Goal: Information Seeking & Learning: Learn about a topic

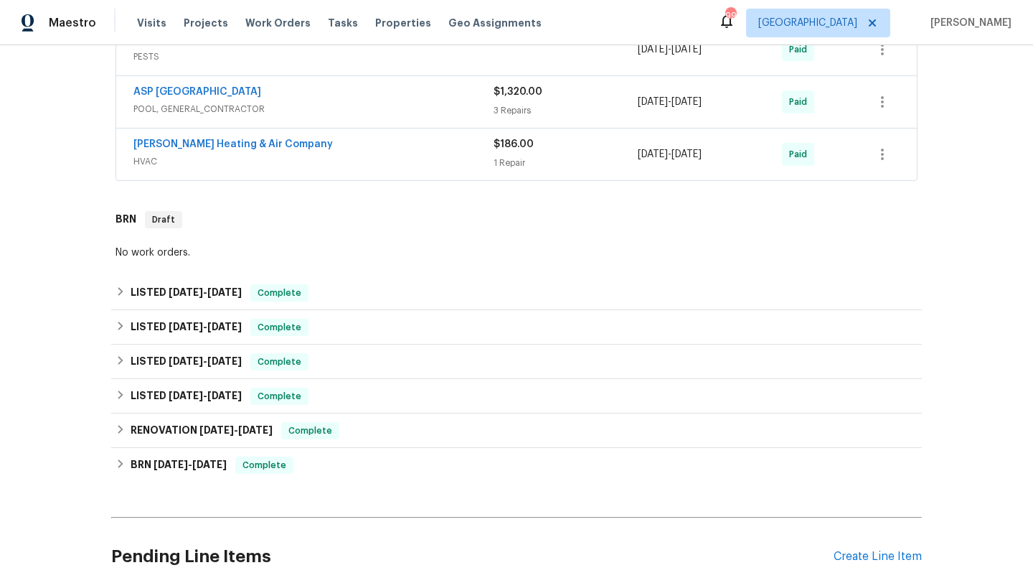
scroll to position [678, 0]
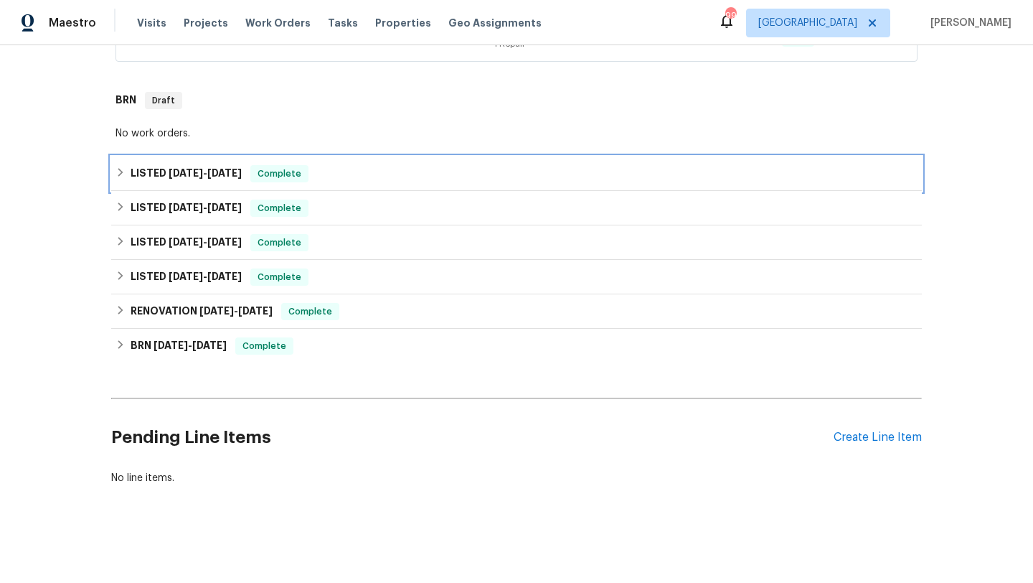
click at [367, 179] on div "LISTED 8/9/24 - 4/17/25 Complete" at bounding box center [517, 173] width 802 height 17
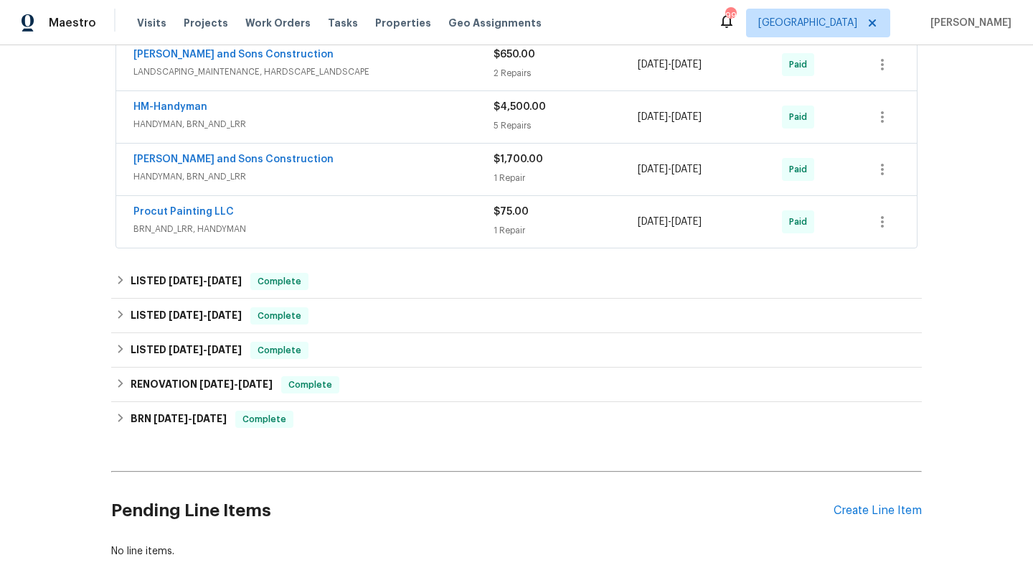
scroll to position [1389, 0]
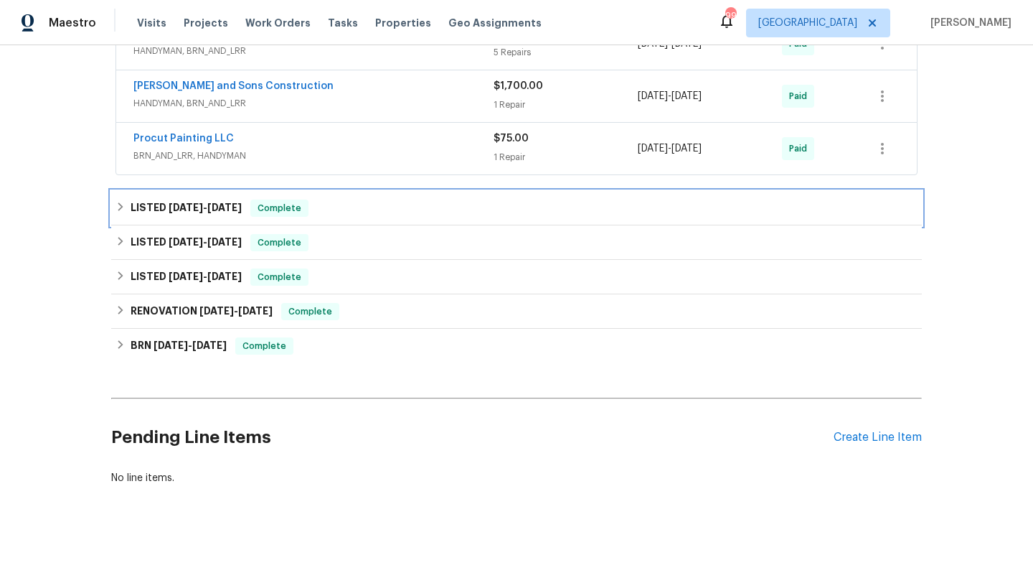
click at [377, 204] on div "LISTED 7/21/24 - 7/26/24 Complete" at bounding box center [517, 207] width 802 height 17
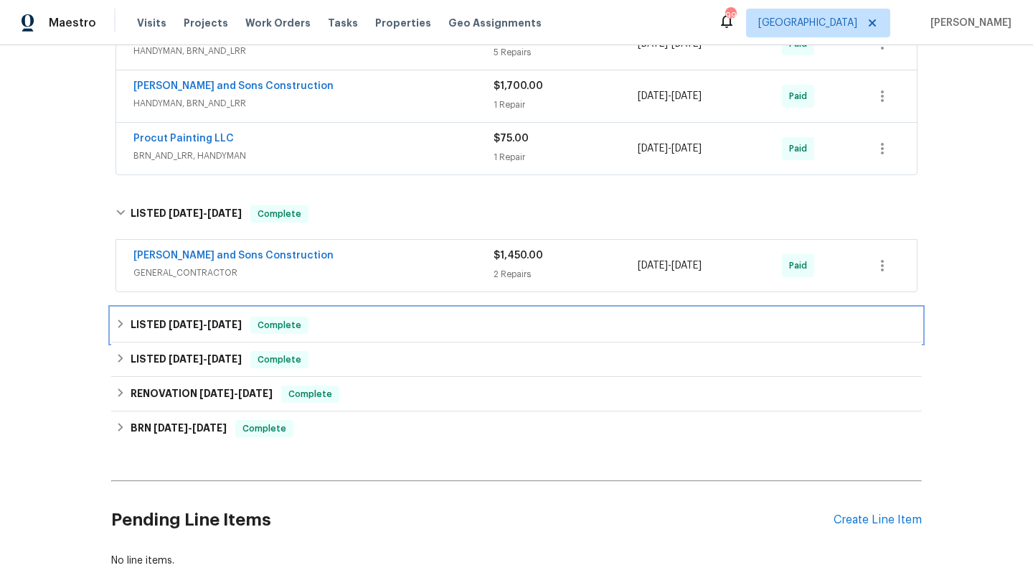
click at [338, 335] on div "LISTED 7/10/24 - 7/15/24 Complete" at bounding box center [516, 325] width 811 height 34
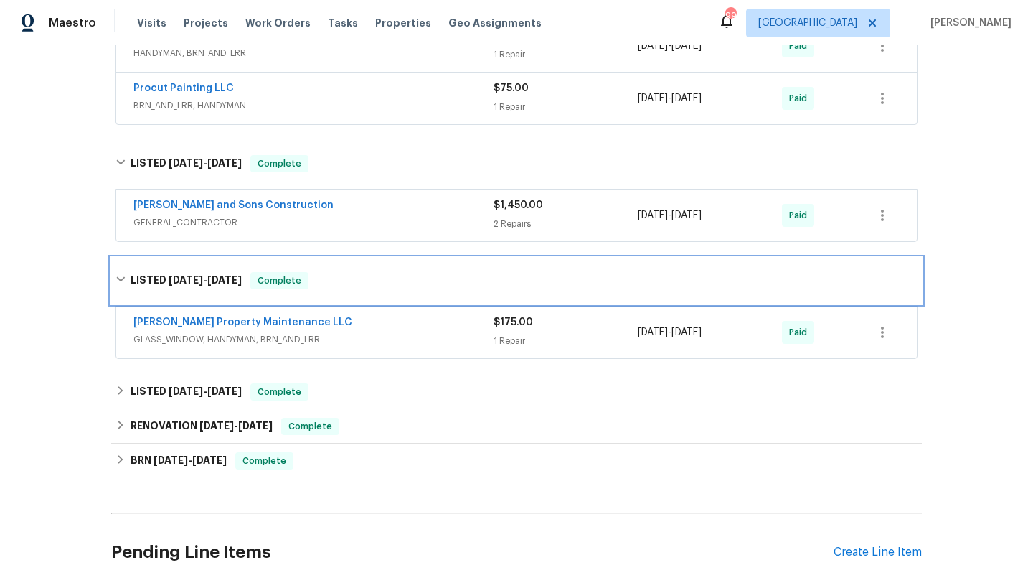
scroll to position [1445, 0]
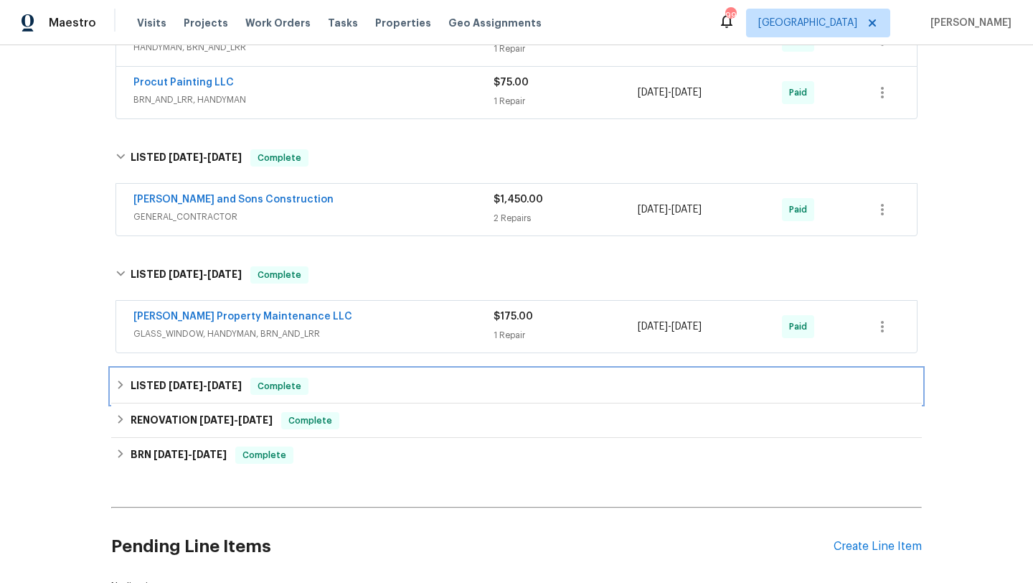
click at [338, 382] on div "LISTED 7/2/24 - 7/12/24 Complete" at bounding box center [517, 385] width 802 height 17
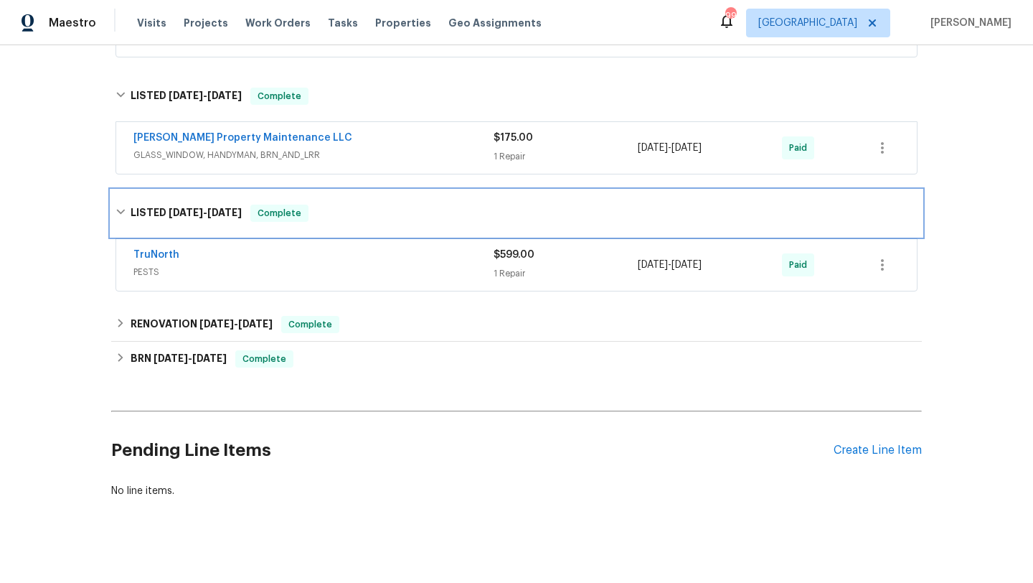
scroll to position [1627, 0]
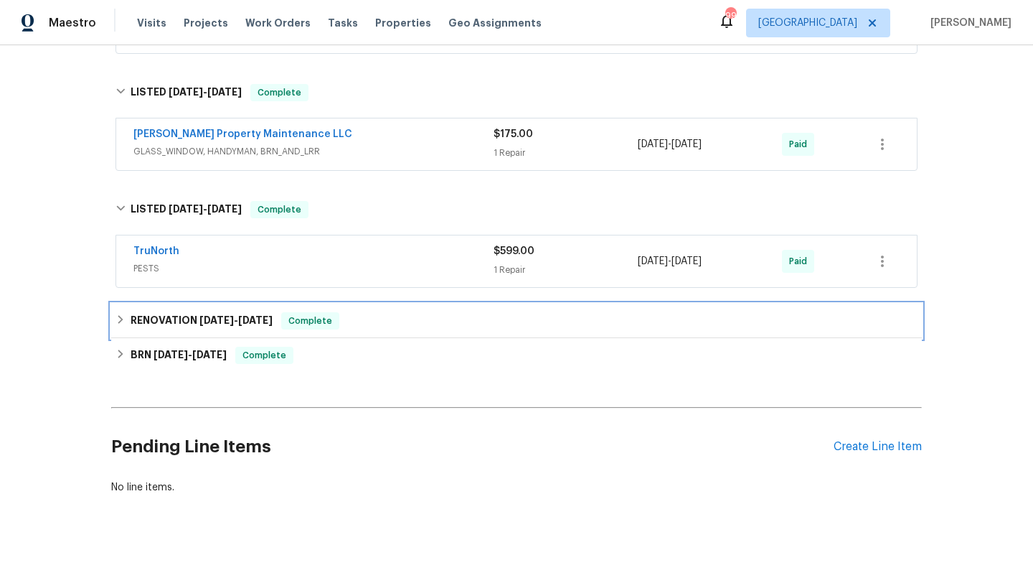
click at [360, 321] on div "RENOVATION 5/2/24 - 5/20/24 Complete" at bounding box center [517, 320] width 802 height 17
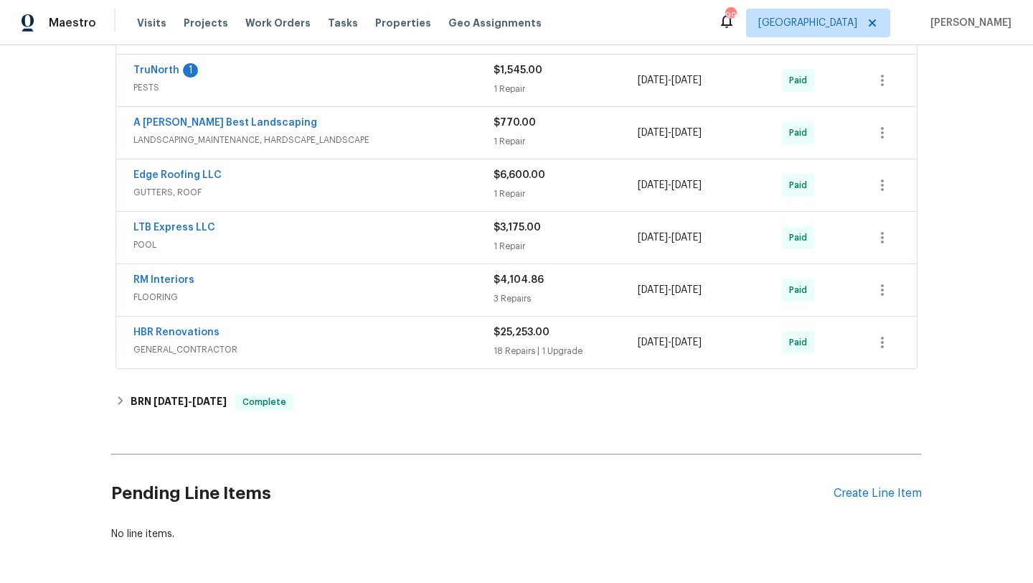
scroll to position [2086, 0]
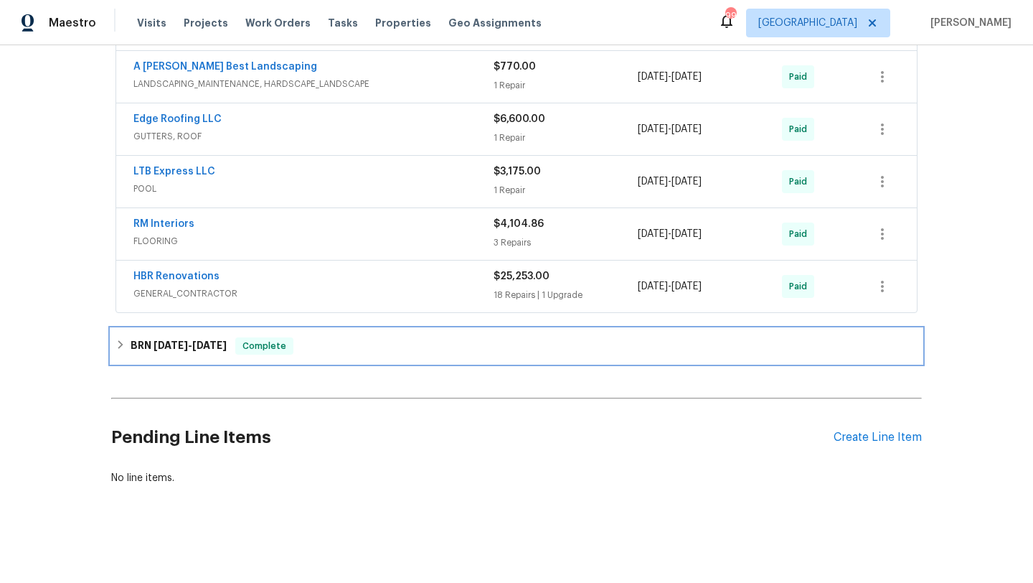
click at [357, 344] on div "BRN 4/1/20 - 4/20/20 Complete" at bounding box center [517, 345] width 802 height 17
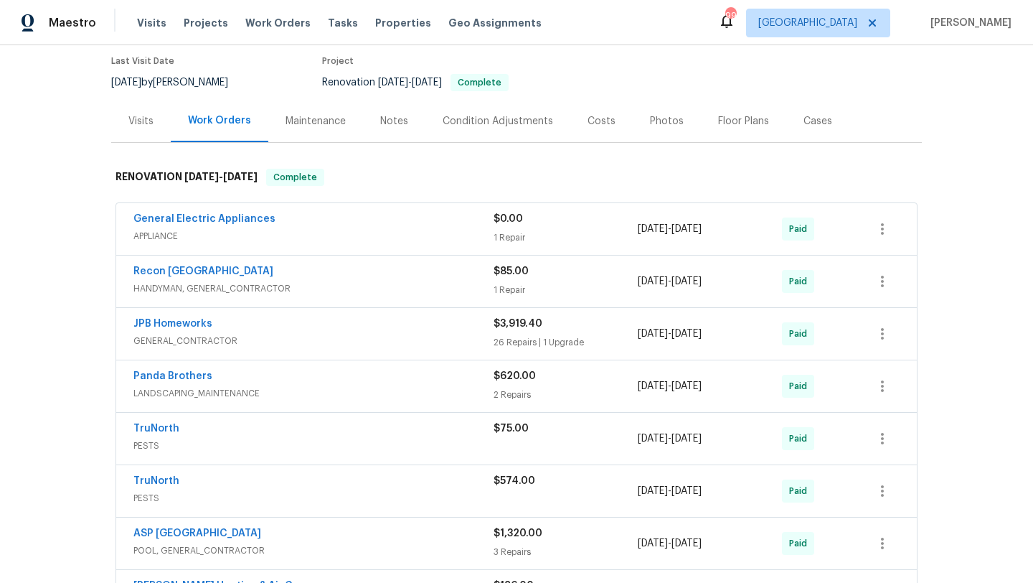
scroll to position [0, 0]
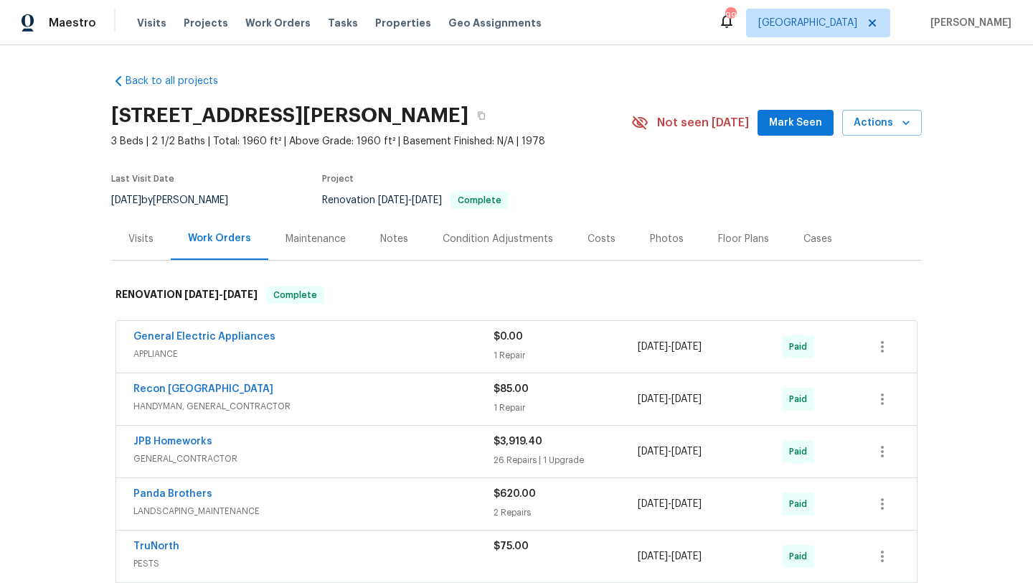
click at [341, 322] on div "General Electric Appliances APPLIANCE $0.00 1 Repair 10/17/2019 - 10/24/2019 Pa…" at bounding box center [516, 347] width 801 height 52
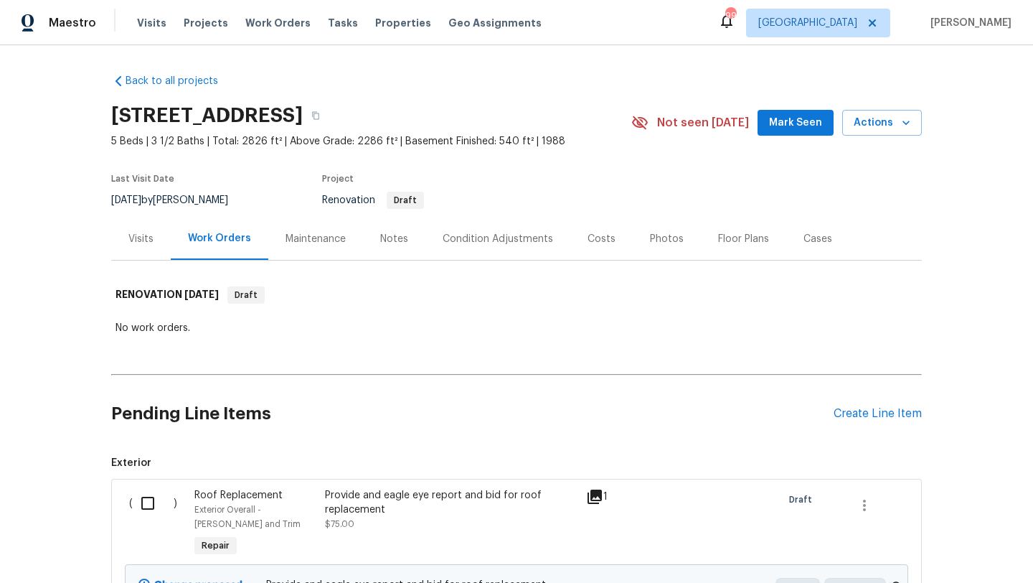
click at [387, 239] on div "Notes" at bounding box center [394, 239] width 28 height 14
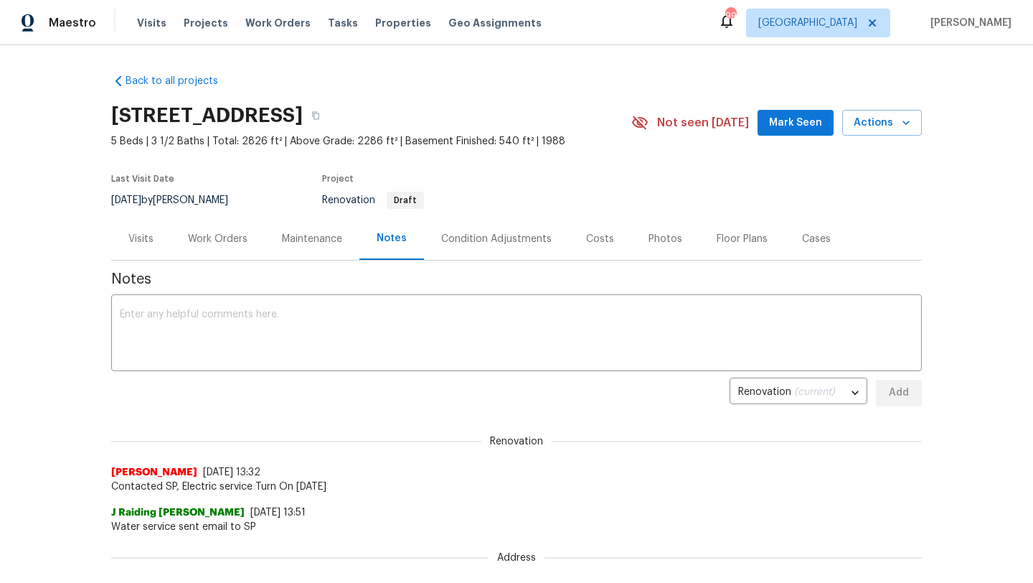
click at [140, 235] on div "Visits" at bounding box center [140, 239] width 25 height 14
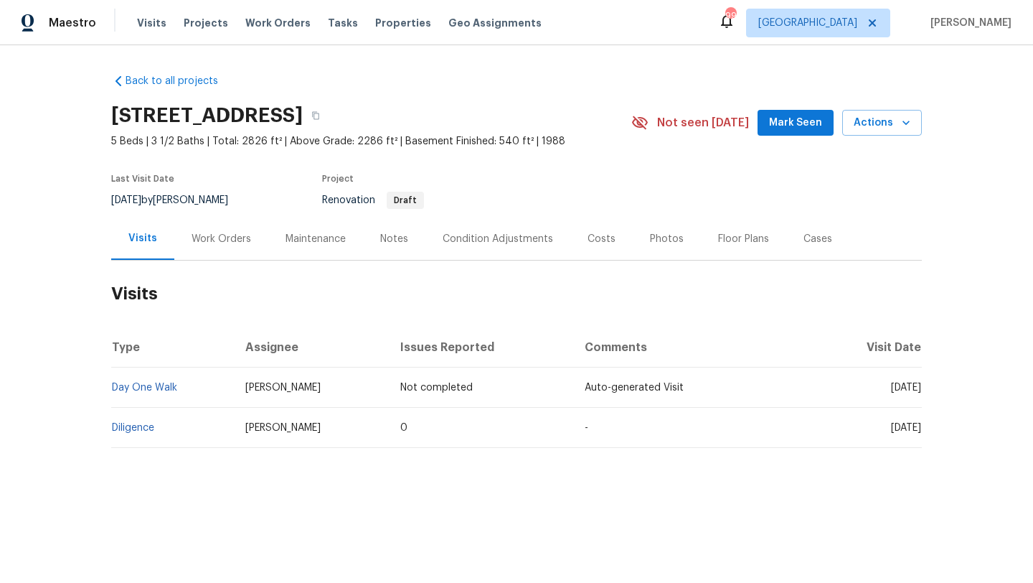
click at [221, 245] on div "Work Orders" at bounding box center [222, 239] width 60 height 14
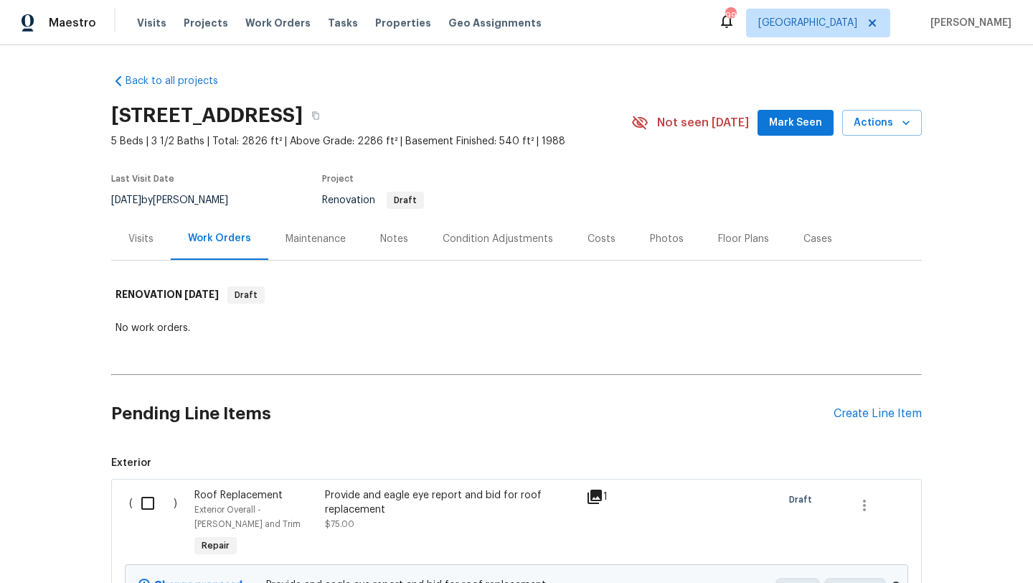
click at [719, 240] on div "Floor Plans" at bounding box center [743, 239] width 51 height 14
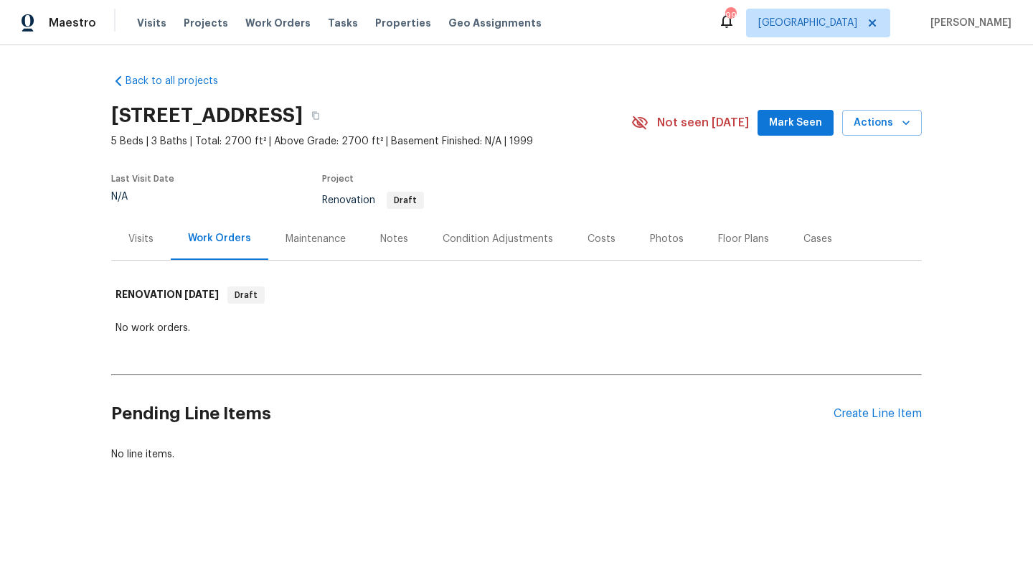
click at [374, 243] on div "Notes" at bounding box center [394, 238] width 62 height 42
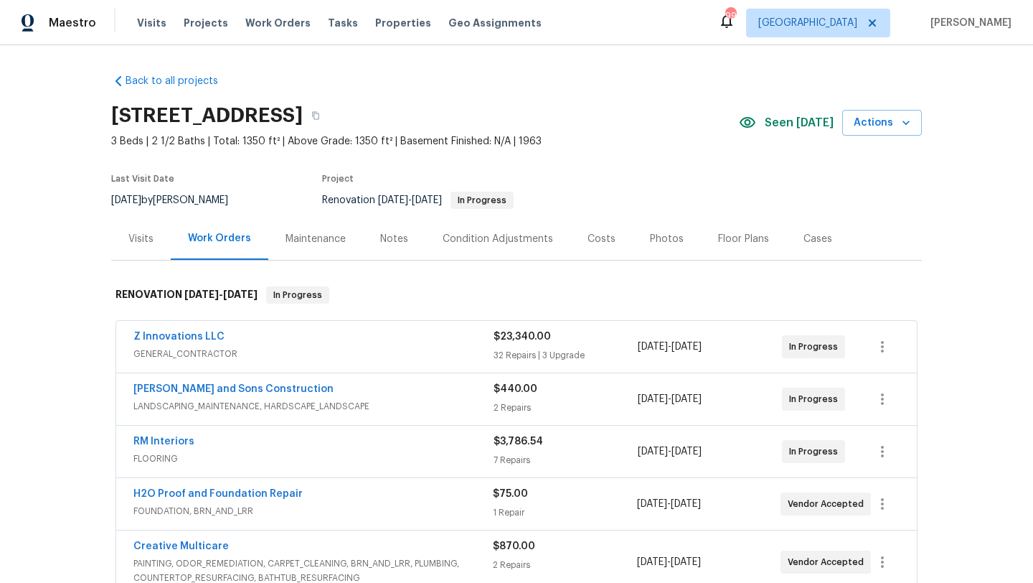
click at [613, 238] on div "Costs" at bounding box center [601, 238] width 62 height 42
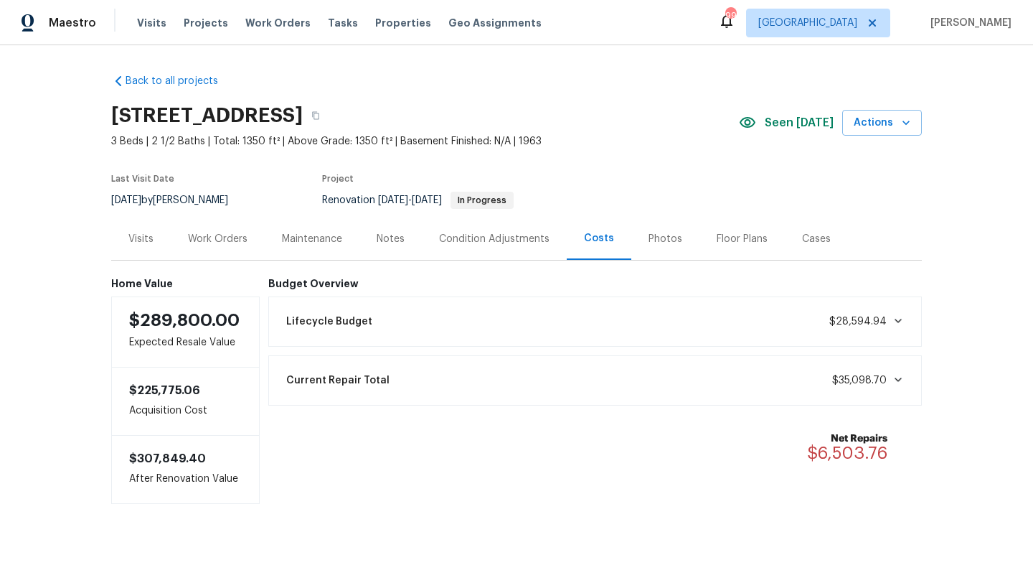
click at [147, 240] on div "Visits" at bounding box center [140, 239] width 25 height 14
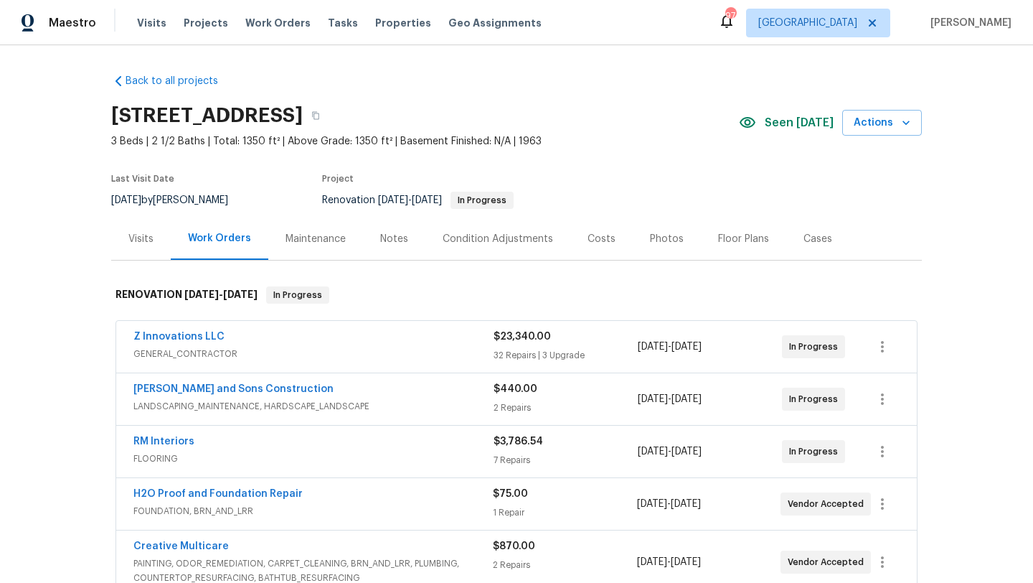
click at [262, 338] on div "Z Innovations LLC" at bounding box center [313, 337] width 360 height 17
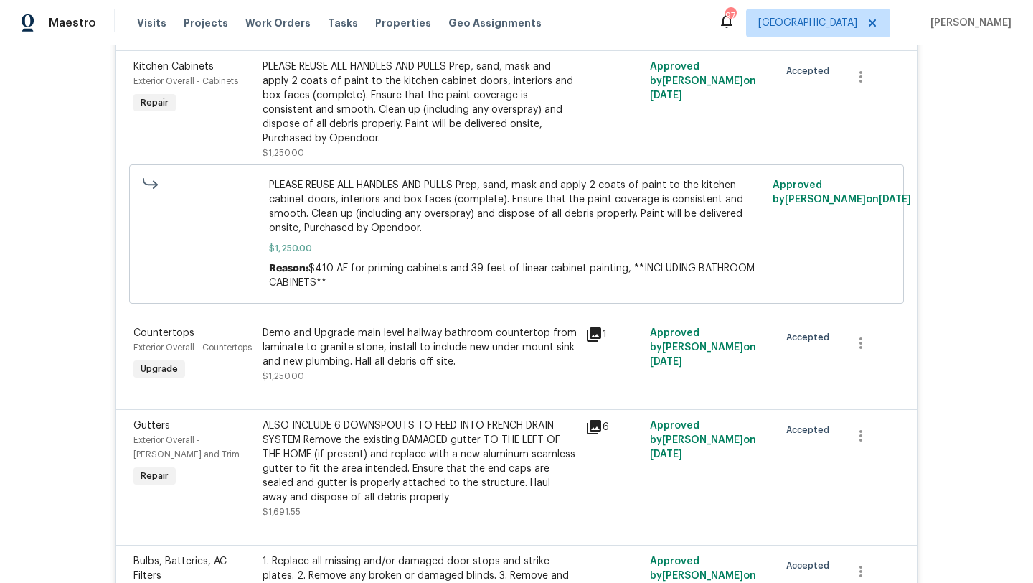
scroll to position [1485, 0]
click at [591, 326] on icon at bounding box center [594, 333] width 14 height 14
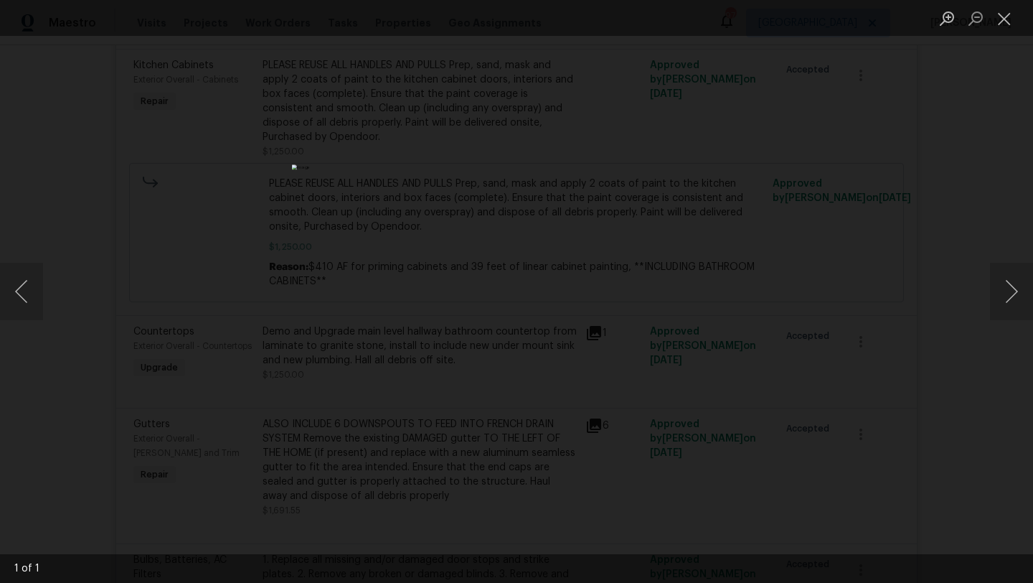
click at [537, 164] on img "Lightbox" at bounding box center [517, 290] width 450 height 253
